Goal: Information Seeking & Learning: Learn about a topic

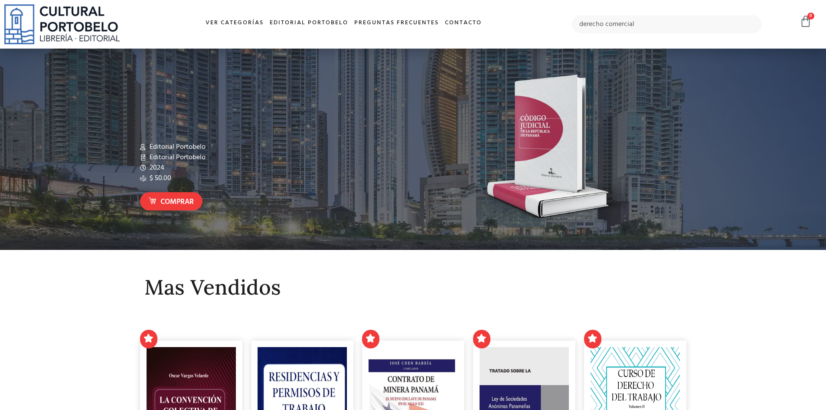
type input "derecho comercial"
click at [655, 22] on input "derecho comercial" at bounding box center [667, 24] width 190 height 18
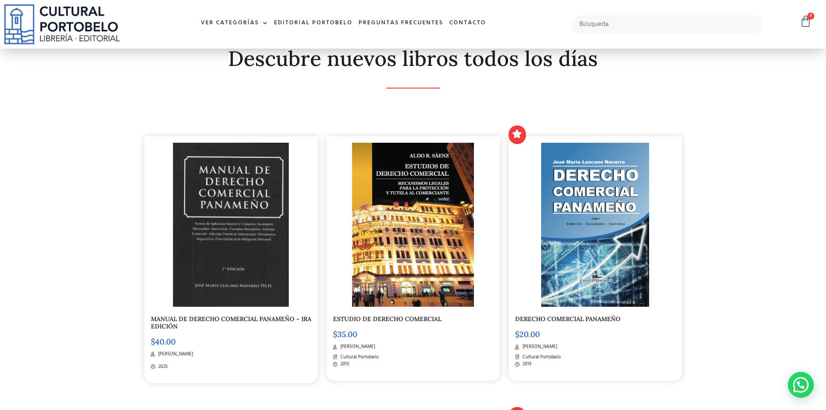
scroll to position [132, 0]
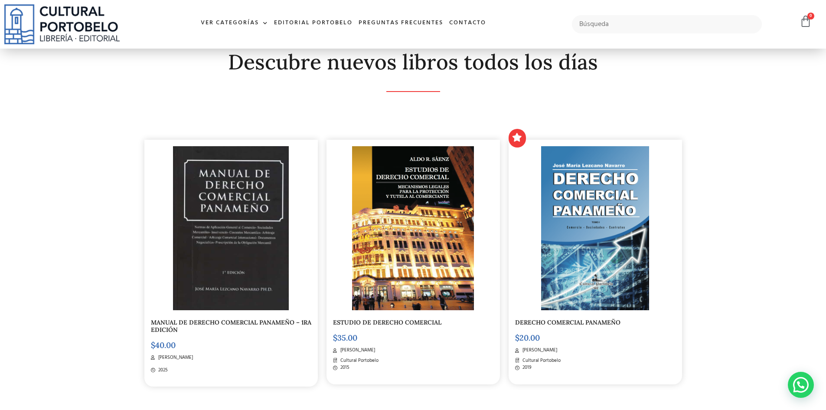
click at [257, 324] on link "MANUAL DE DERECHO COMERCIAL PANAMEÑO – 1RA EDICIÓN" at bounding box center [231, 325] width 160 height 15
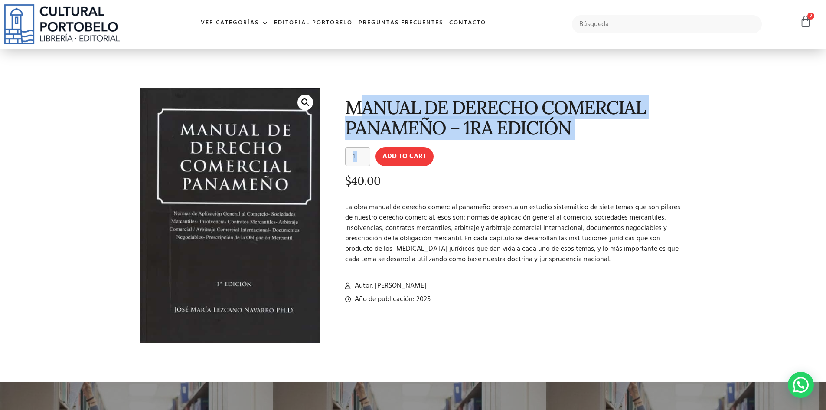
drag, startPoint x: 359, startPoint y: 104, endPoint x: 642, endPoint y: 156, distance: 287.4
click at [642, 156] on div "MANUAL DE DERECHO COMERCIAL PANAMEÑO – 1RA EDICIÓN MANUAL DE DERECHO COMERCIAL …" at bounding box center [507, 221] width 366 height 277
drag, startPoint x: 345, startPoint y: 107, endPoint x: 625, endPoint y: 124, distance: 280.5
click at [625, 124] on h1 "MANUAL DE DERECHO COMERCIAL PANAMEÑO – 1RA EDICIÓN" at bounding box center [514, 117] width 339 height 41
copy h1 "MANUAL DE DERECHO COMERCIAL PANAMEÑO – 1RA EDICIÓN"
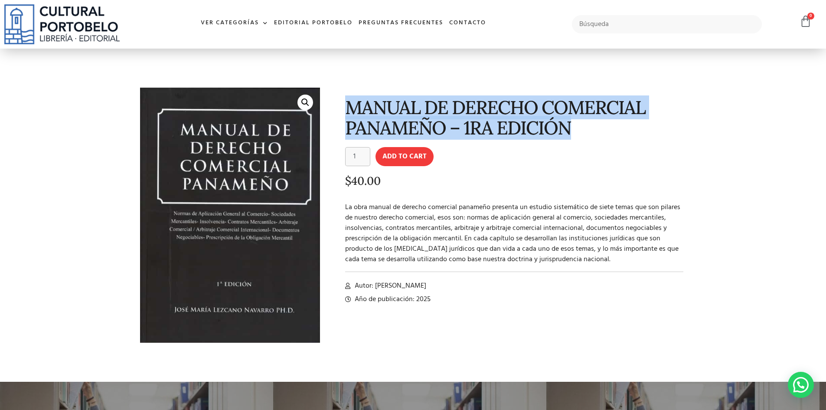
copy h1 "MANUAL DE DERECHO COMERCIAL PANAMEÑO – 1RA EDICIÓN"
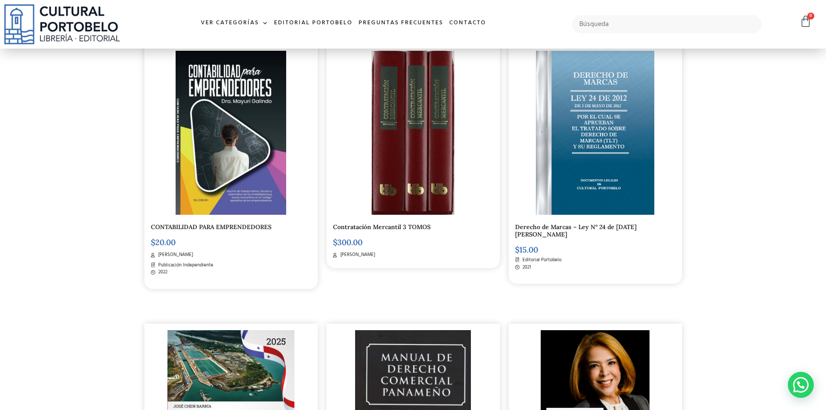
scroll to position [206, 0]
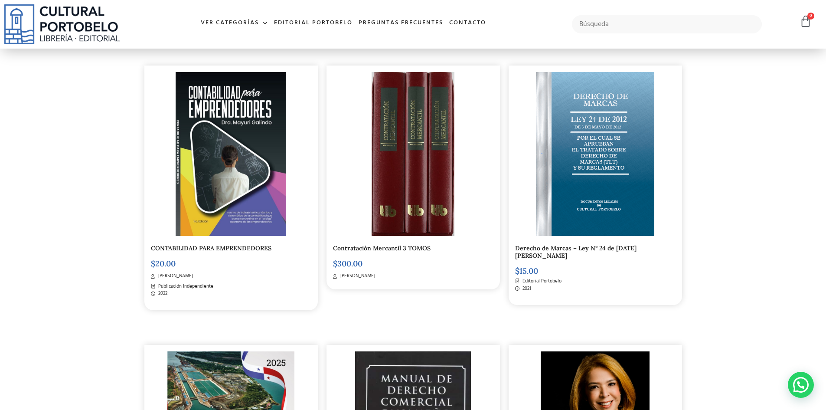
click at [399, 249] on link "Contratación Mercantil 3 TOMOS" at bounding box center [382, 248] width 98 height 8
